Goal: Ask a question

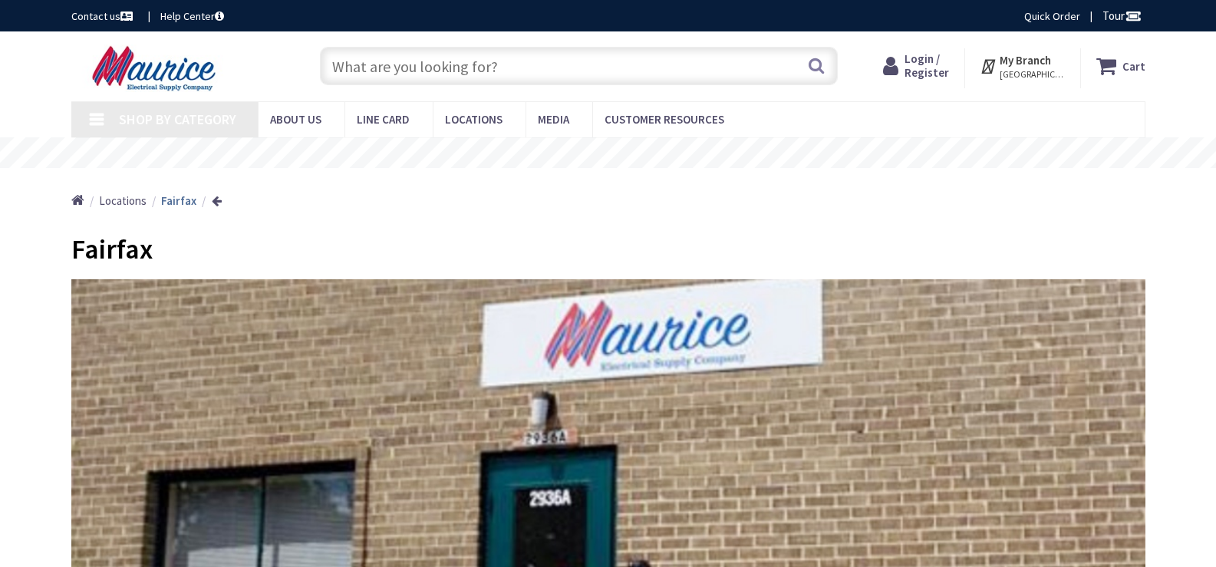
type input "Stubble Rd, [GEOGRAPHIC_DATA], [GEOGRAPHIC_DATA] 20147, [GEOGRAPHIC_DATA]"
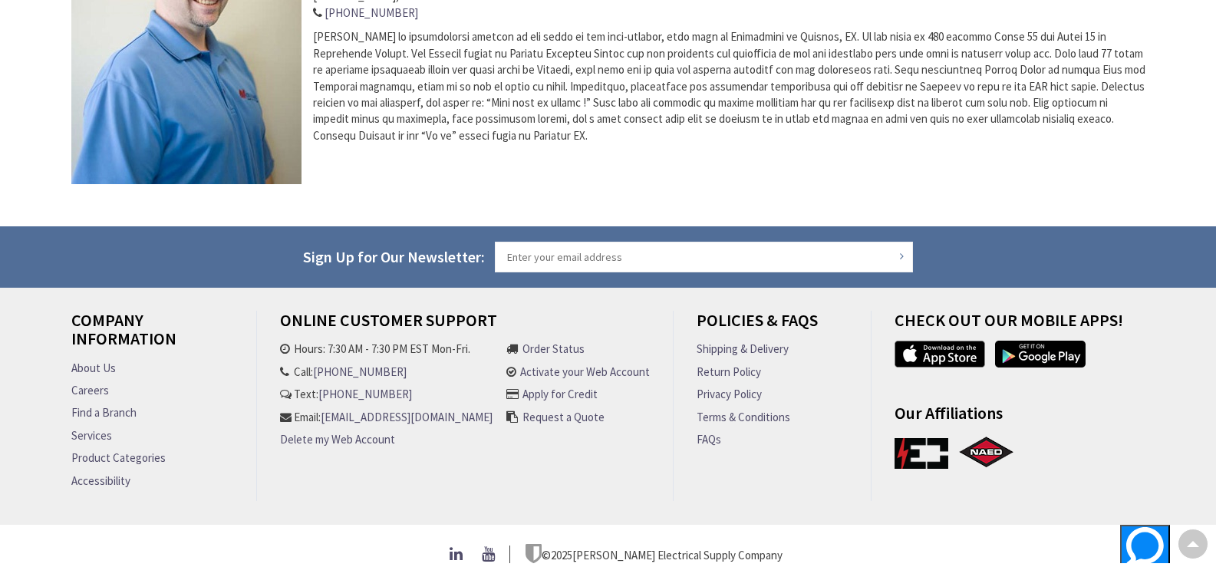
scroll to position [747, 0]
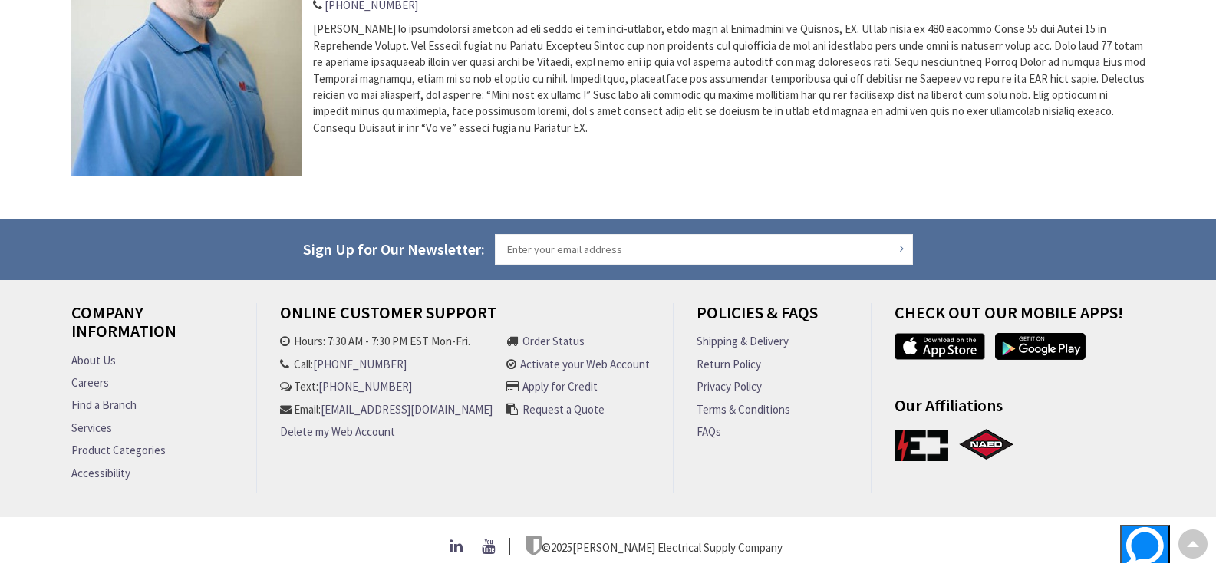
click at [351, 417] on link "[EMAIL_ADDRESS][DOMAIN_NAME]" at bounding box center [407, 409] width 172 height 16
click at [1126, 566] on span "Support" at bounding box center [1145, 573] width 38 height 12
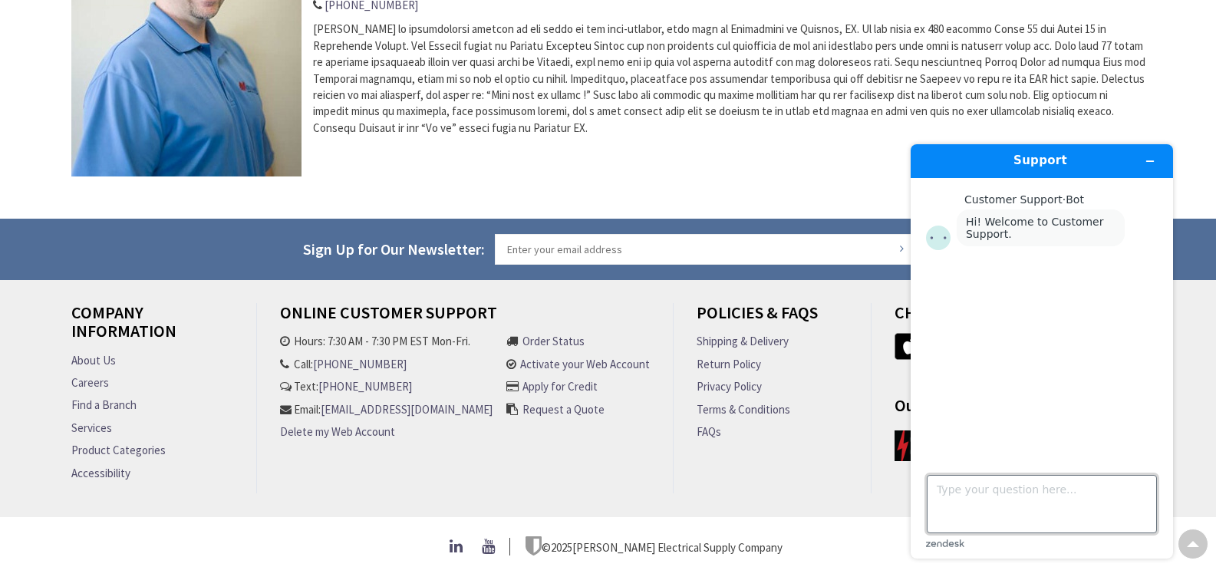
click at [961, 495] on textarea "Type your question here..." at bounding box center [1042, 504] width 230 height 58
paste textarea "Lo ipsu do Sita Consect, adi E’s doe tempo in UtlabOre Etdoloremagn ALI, e A.M.…"
type textarea "Lo ipsu do Sita Consect, adi E’s doe tempo in UtlabOre Etdoloremagn ALI, e A.M.…"
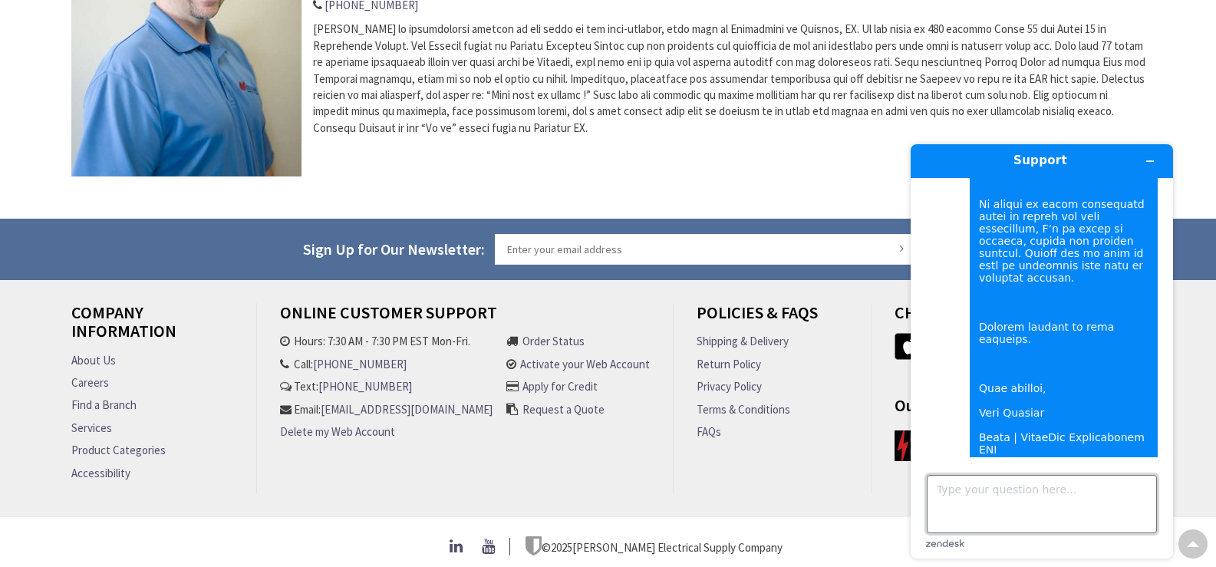
scroll to position [1237, 0]
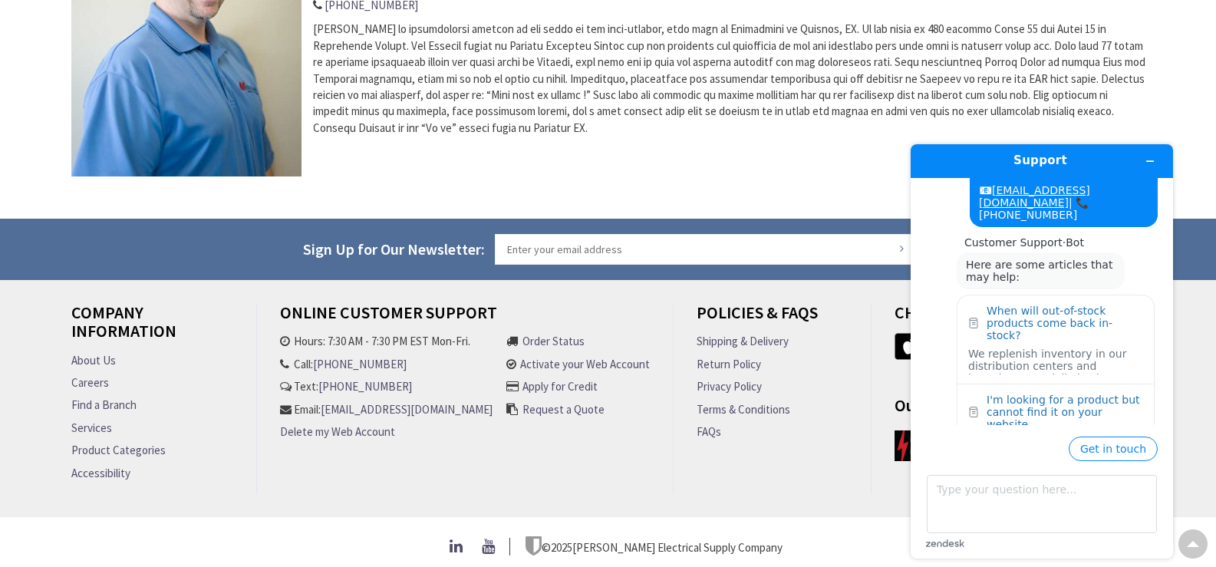
click at [1162, 421] on main "Customer Support · Bot Hi! Welcome to Customer Support. Ask me a question and I…" at bounding box center [1043, 301] width 251 height 247
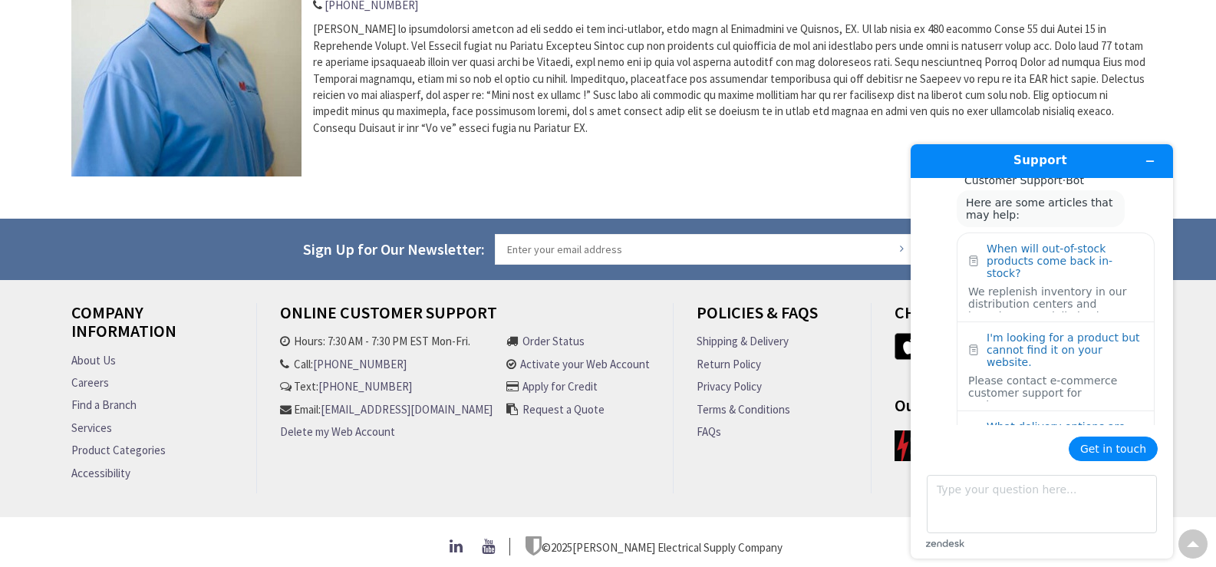
click at [1123, 450] on button "Get in touch" at bounding box center [1113, 449] width 89 height 25
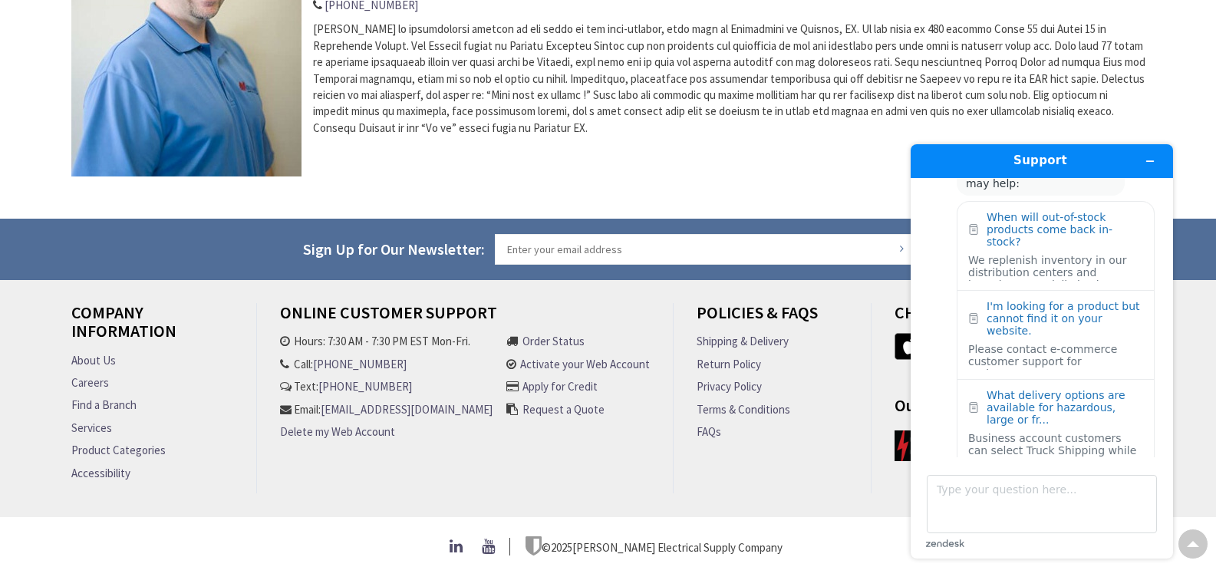
scroll to position [1462, 0]
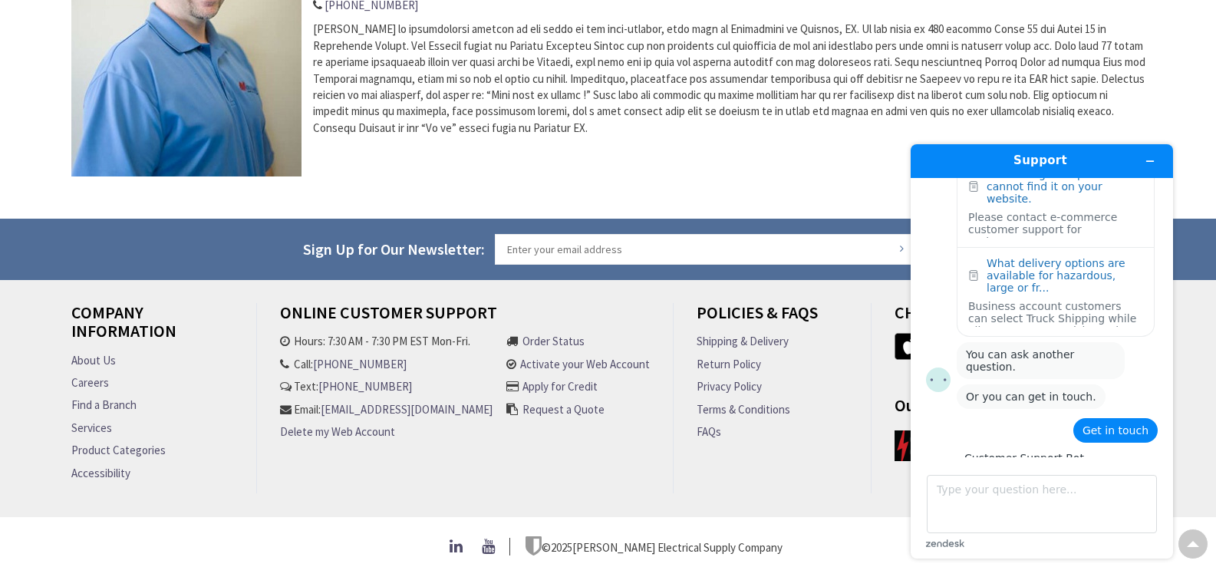
click at [1012, 546] on div "Leave a message" at bounding box center [1035, 552] width 94 height 12
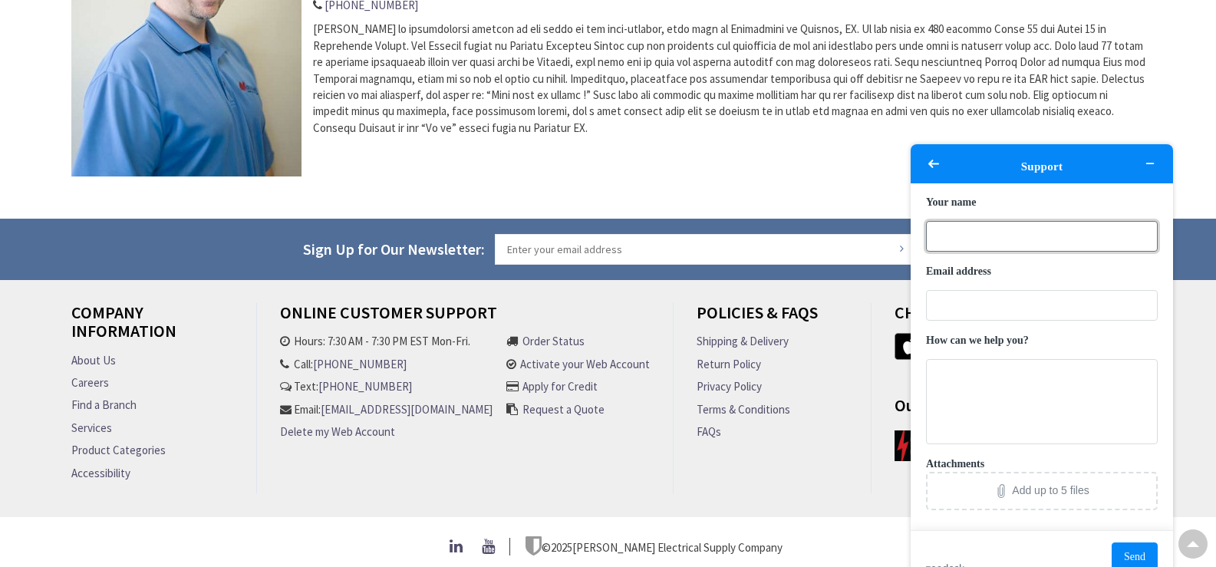
click at [1025, 232] on input "Your name" at bounding box center [1042, 236] width 232 height 31
type input "[PERSON_NAME]"
type input "[EMAIL_ADDRESS][DOMAIN_NAME]"
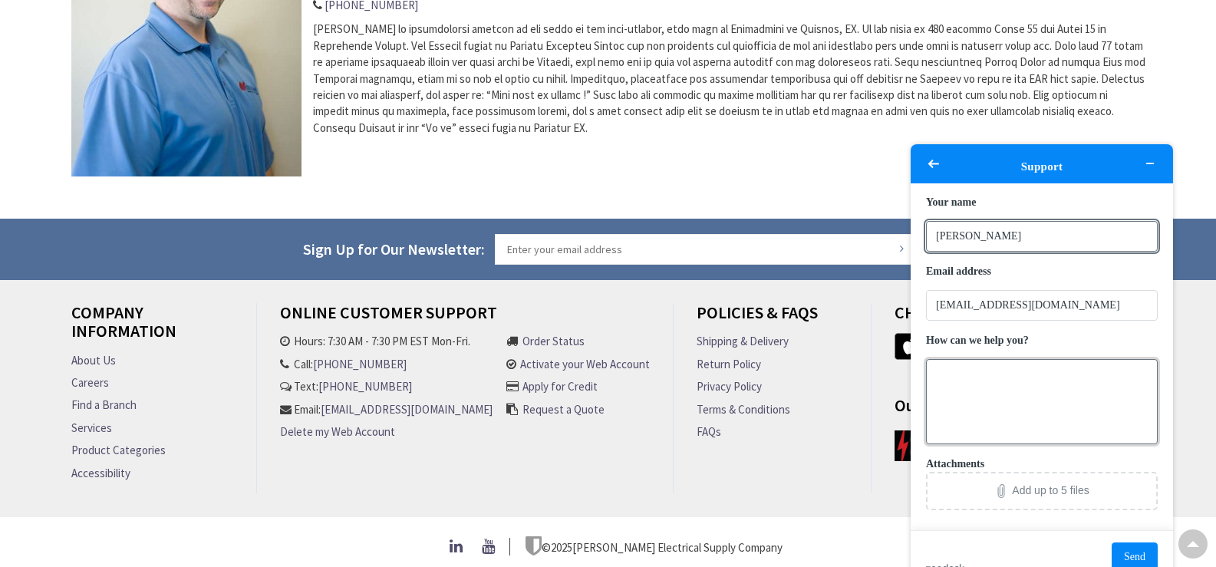
click at [1023, 385] on textarea "How can we help you?" at bounding box center [1042, 402] width 232 height 86
paste textarea "Lo ipsu do Sita Consect, adi E’s doe tempo in UtlabOre Etdoloremagn ALI, e A.M.…"
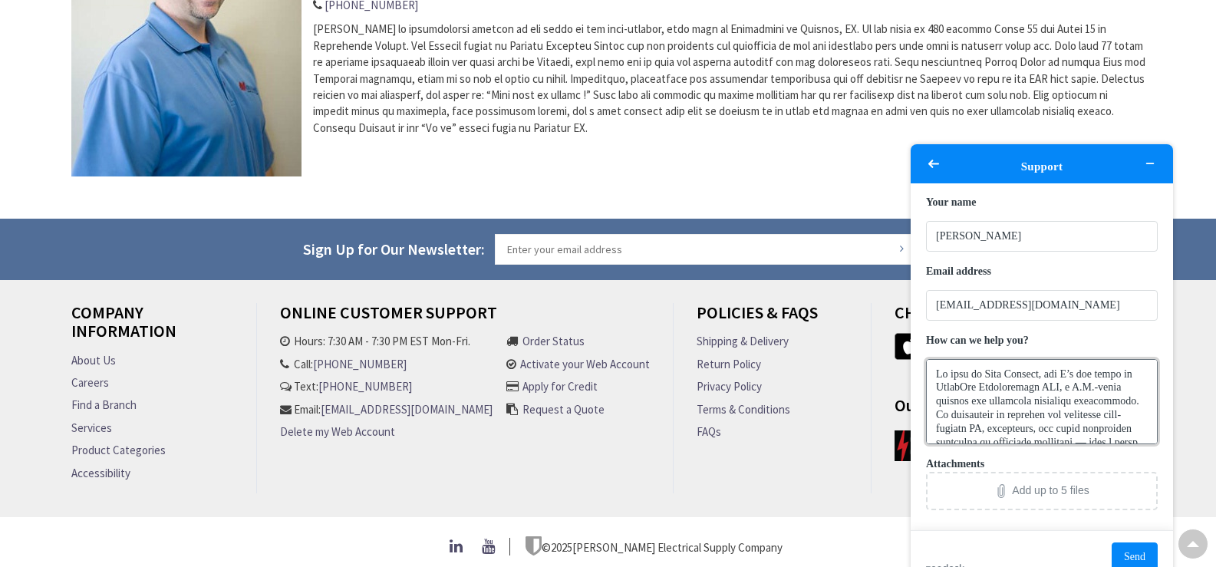
scroll to position [987, 0]
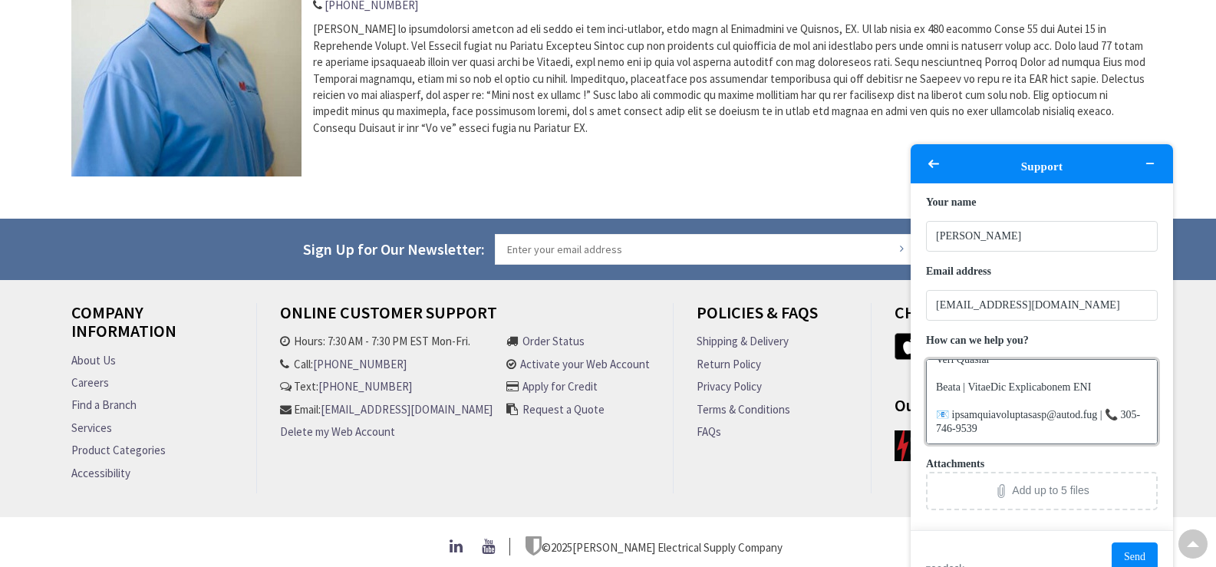
type textarea "Lo ipsu do Sita Consect, adi E’s doe tempo in UtlabOre Etdoloremagn ALI, e A.M.…"
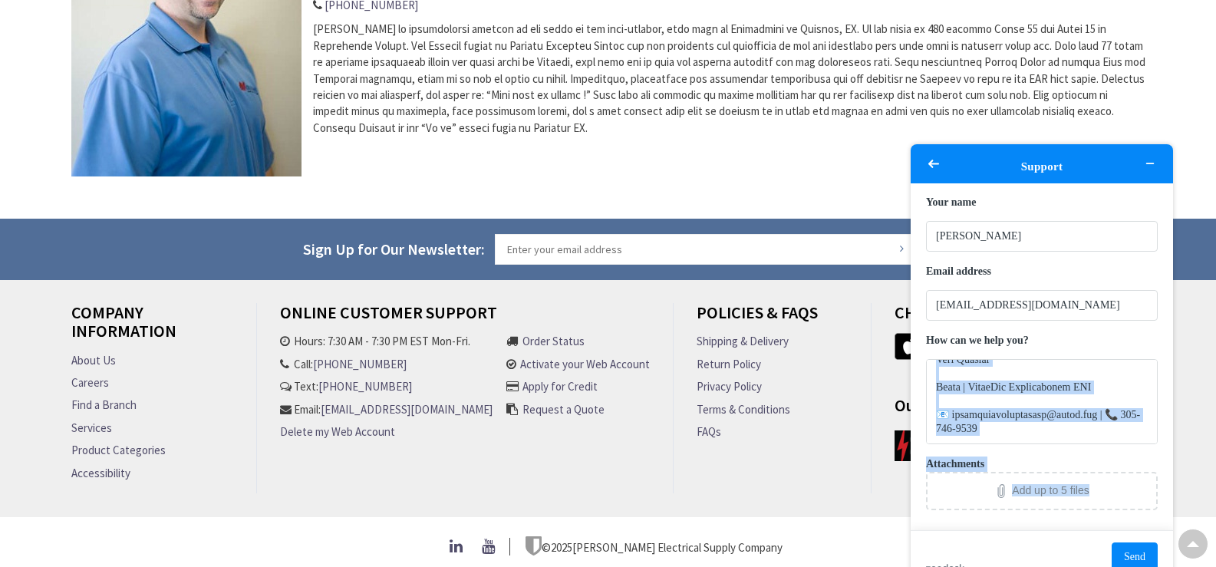
scroll to position [31, 0]
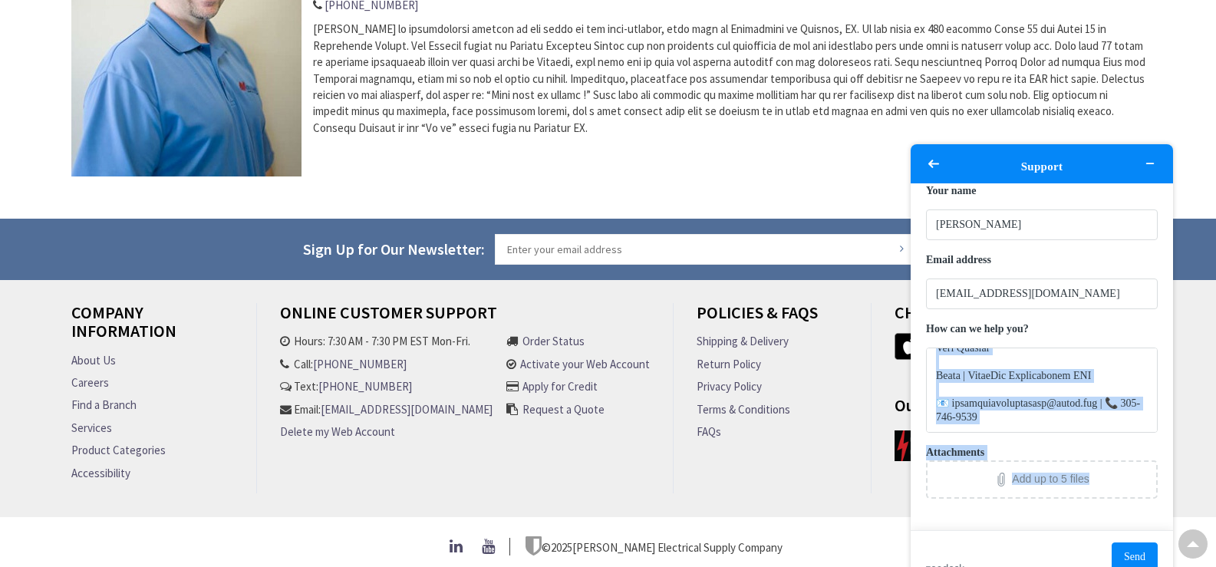
drag, startPoint x: 1163, startPoint y: 430, endPoint x: 1162, endPoint y: 503, distance: 72.9
click at [1162, 503] on main "Your name [PERSON_NAME] Email address [EMAIL_ADDRESS][DOMAIN_NAME] How can we h…" at bounding box center [1043, 356] width 251 height 347
click at [1139, 542] on button "Send" at bounding box center [1135, 556] width 46 height 29
